Goal: Navigation & Orientation: Find specific page/section

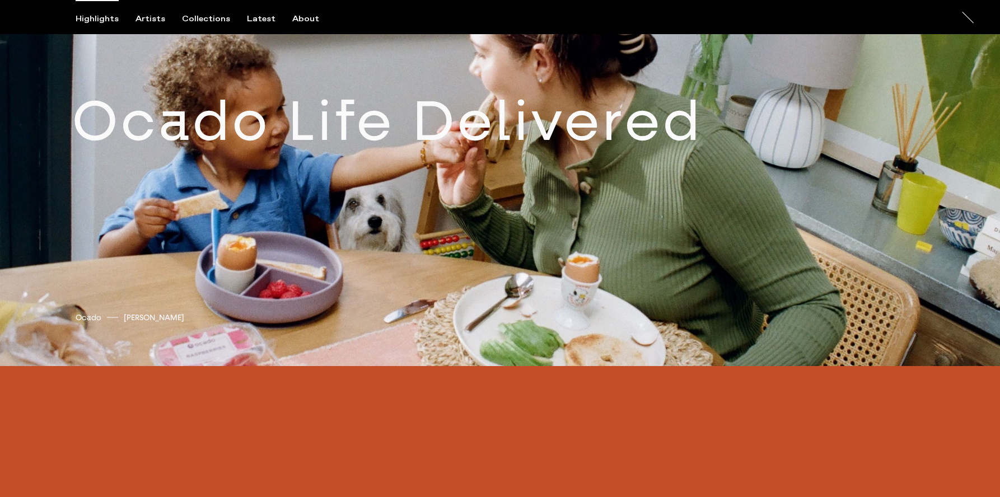
scroll to position [899, 0]
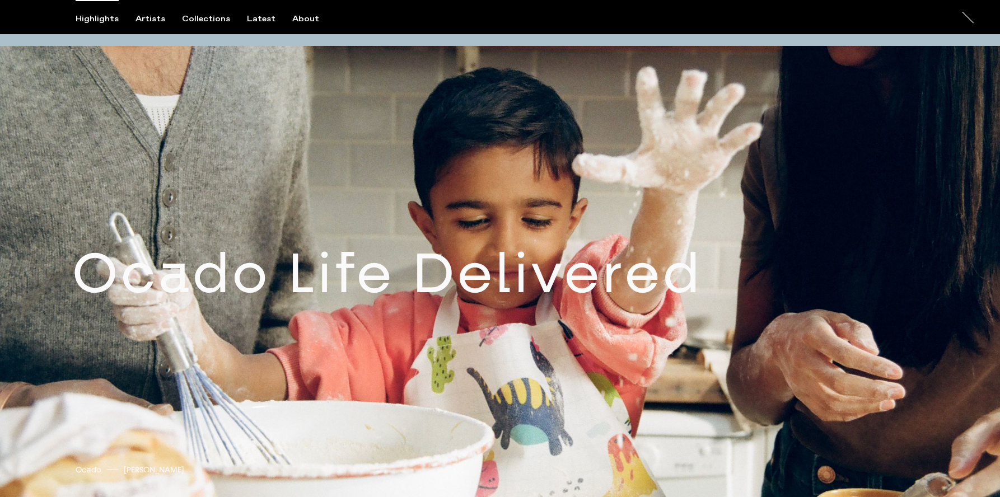
click at [522, 260] on link at bounding box center [500, 282] width 1000 height 472
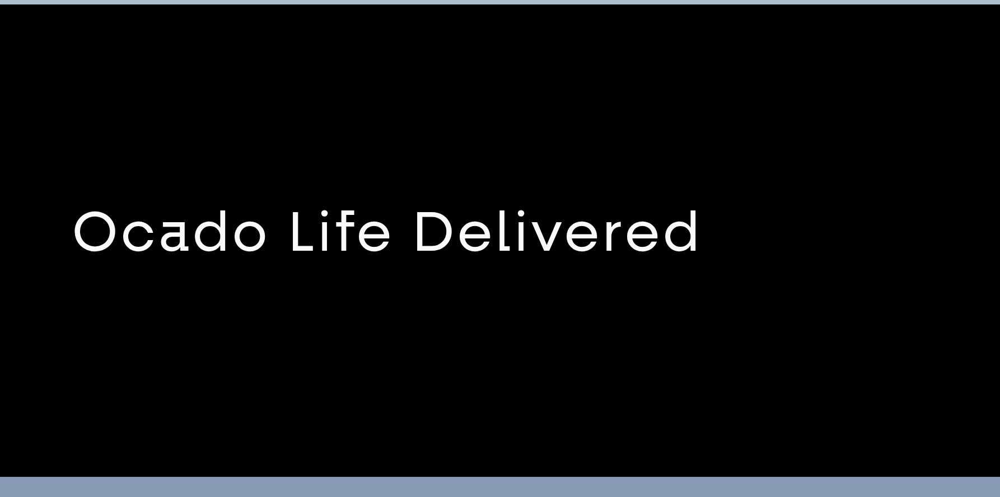
scroll to position [944, 0]
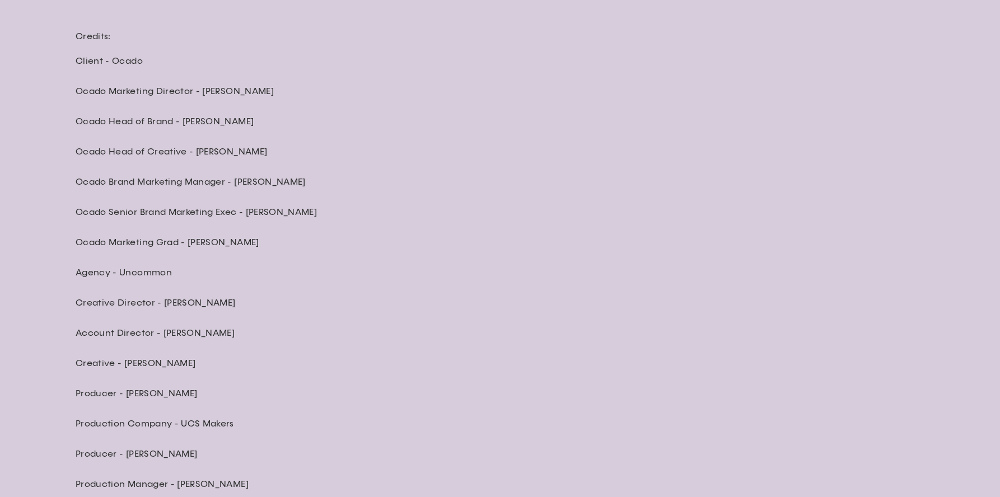
scroll to position [3547, 0]
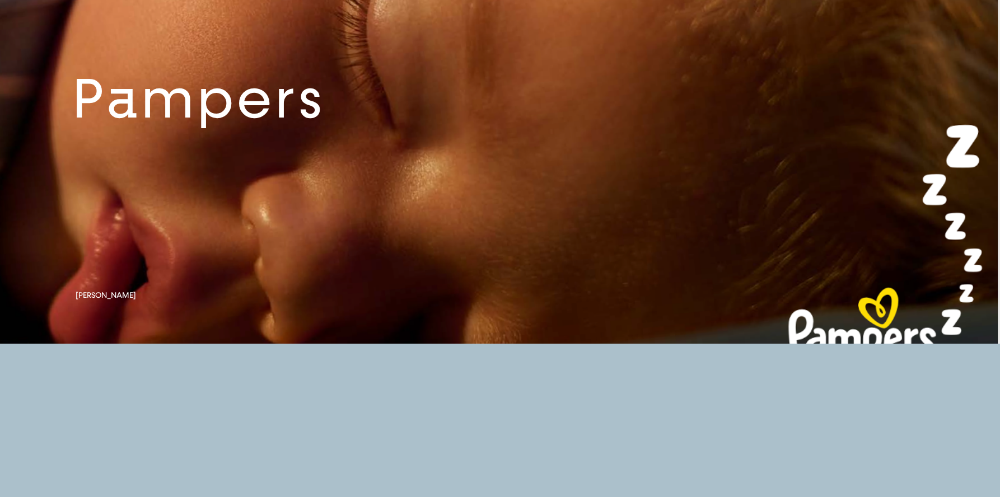
click at [199, 223] on link at bounding box center [500, 107] width 1000 height 472
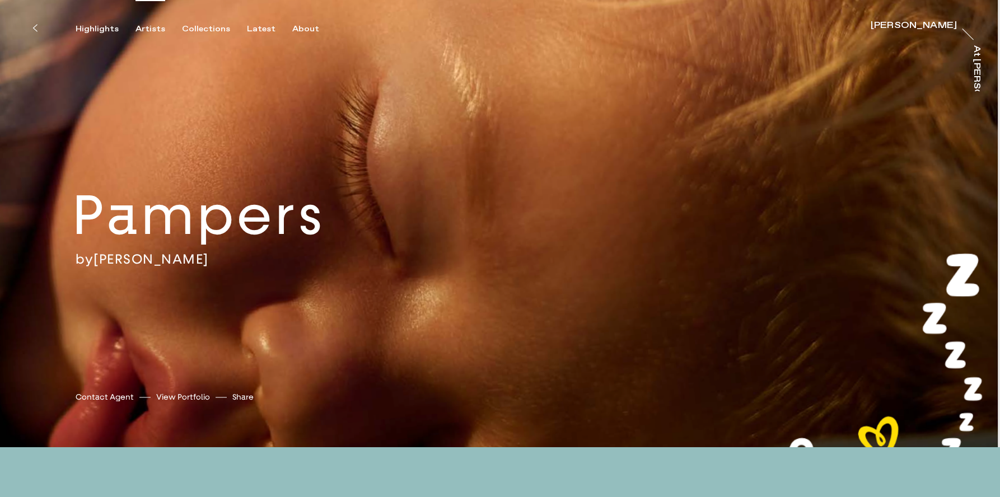
click at [144, 27] on div "Artists" at bounding box center [150, 29] width 30 height 10
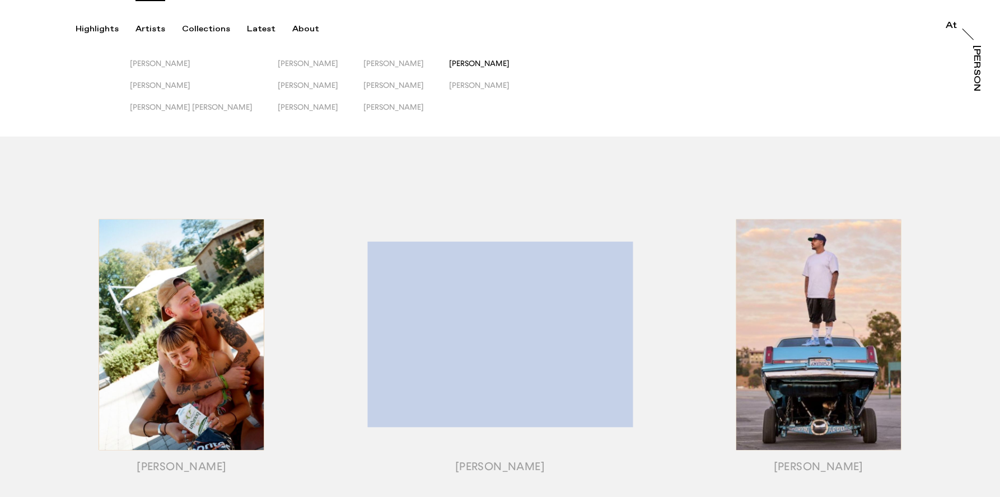
click at [467, 64] on span "[PERSON_NAME]" at bounding box center [479, 63] width 60 height 9
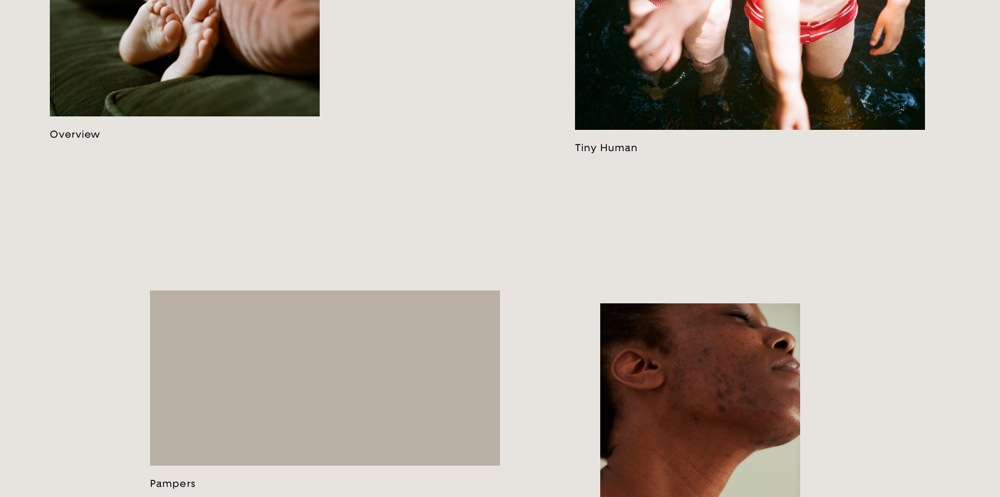
scroll to position [819, 0]
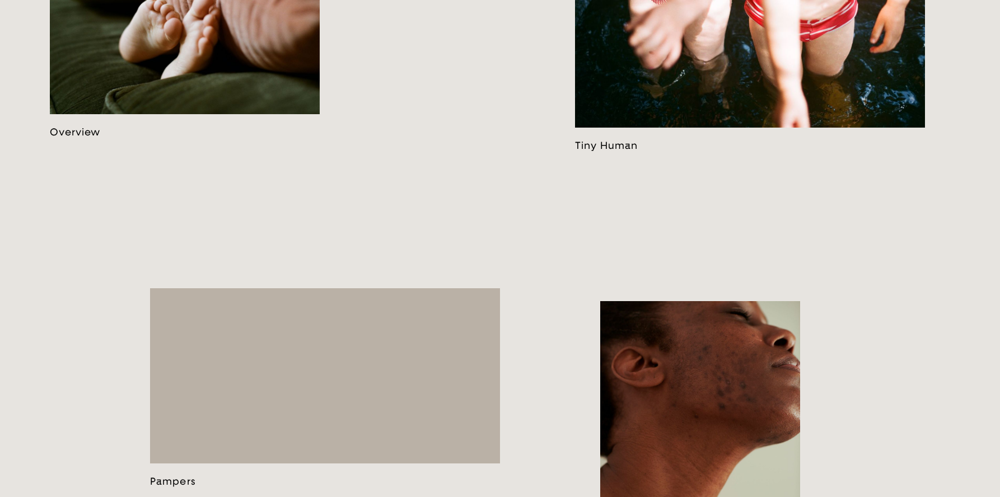
click at [643, 122] on link at bounding box center [750, 23] width 350 height 256
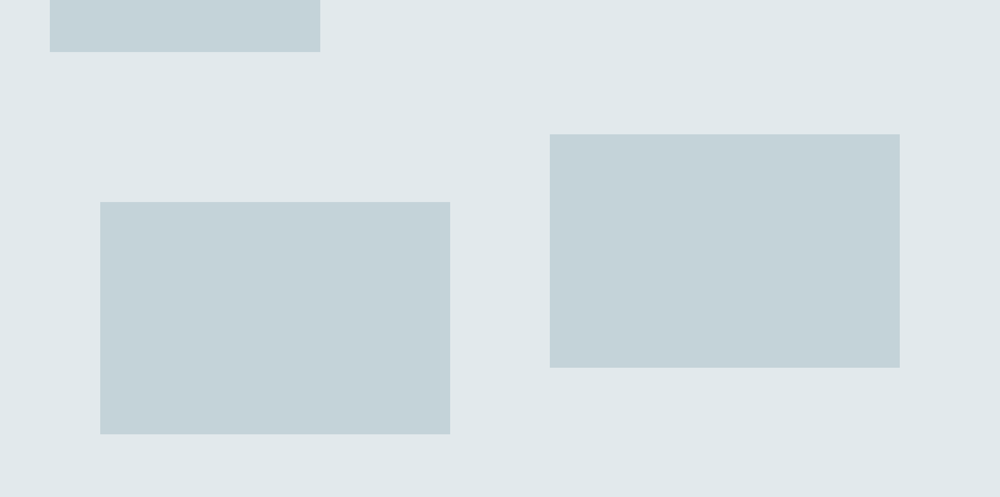
scroll to position [5969, 0]
